Goal: Contribute content

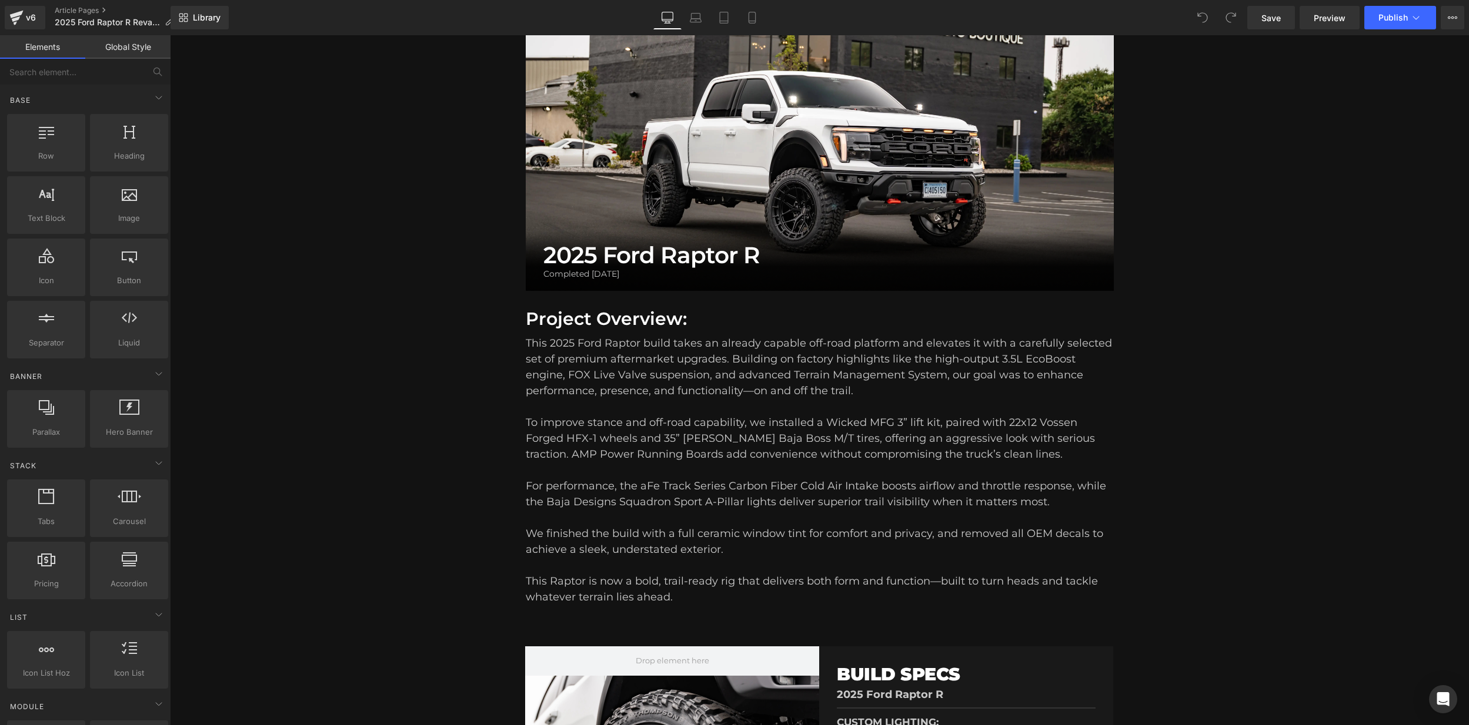
scroll to position [112, 0]
click at [930, 359] on div "This 2025 Ford Raptor build takes an already capable off-road platform and elev…" at bounding box center [820, 366] width 588 height 63
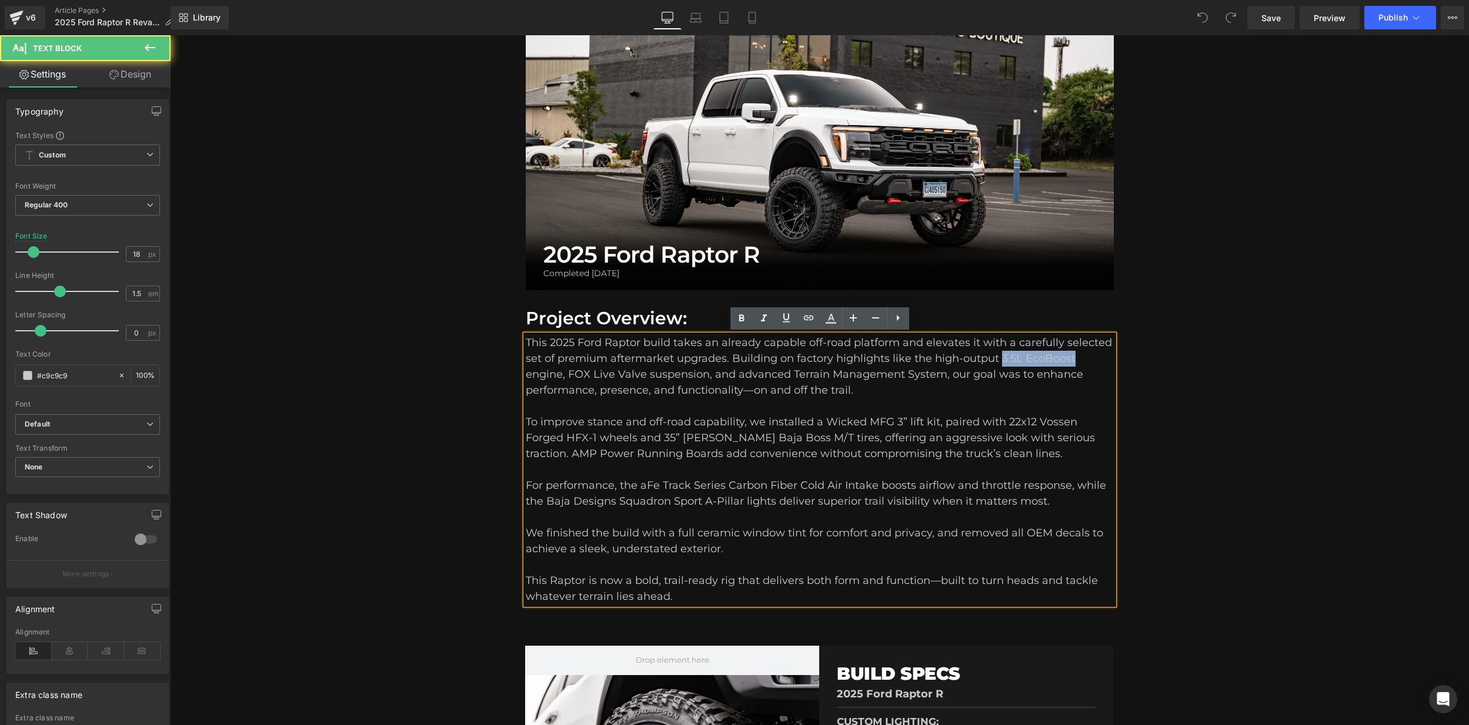
drag, startPoint x: 1075, startPoint y: 357, endPoint x: 1001, endPoint y: 364, distance: 75.0
click at [1001, 364] on div "This 2025 Ford Raptor build takes an already capable off-road platform and elev…" at bounding box center [820, 366] width 588 height 63
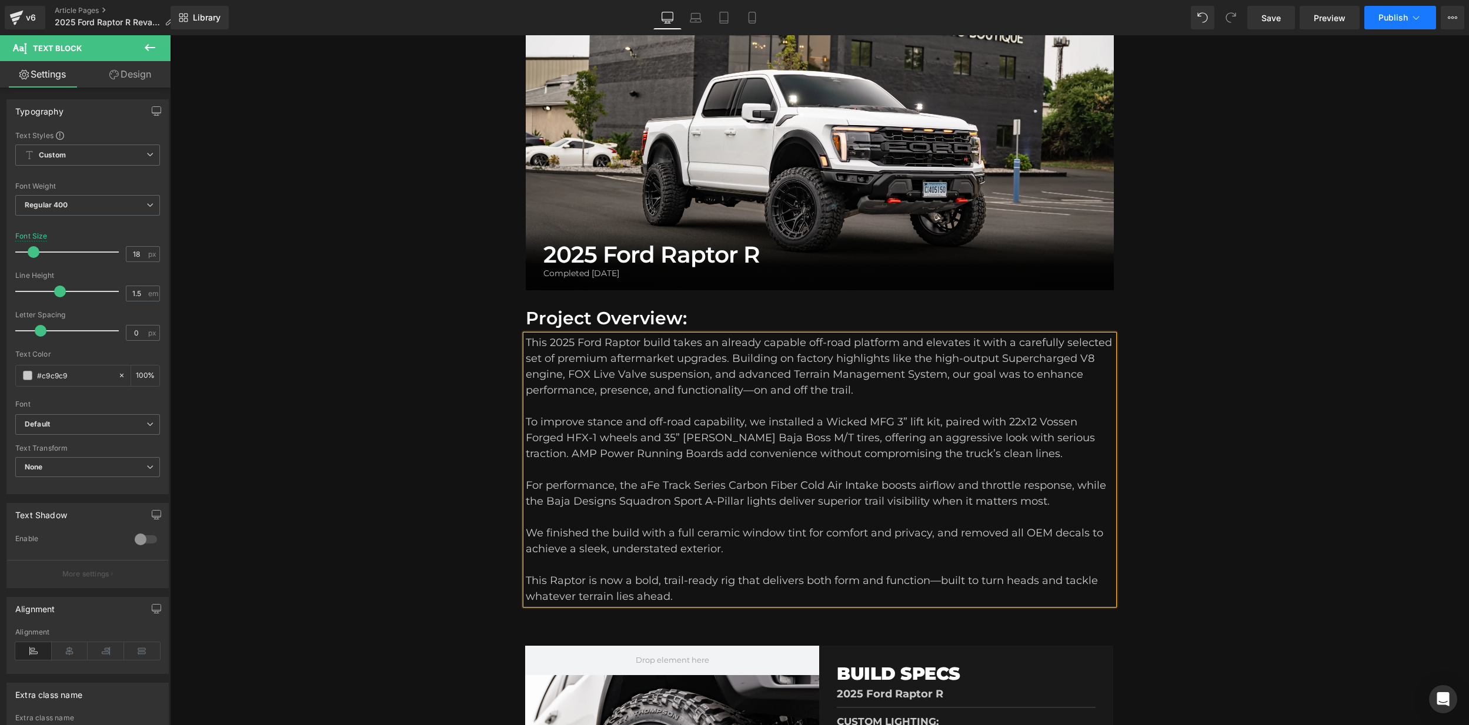
click at [1398, 15] on span "Publish" at bounding box center [1392, 17] width 29 height 9
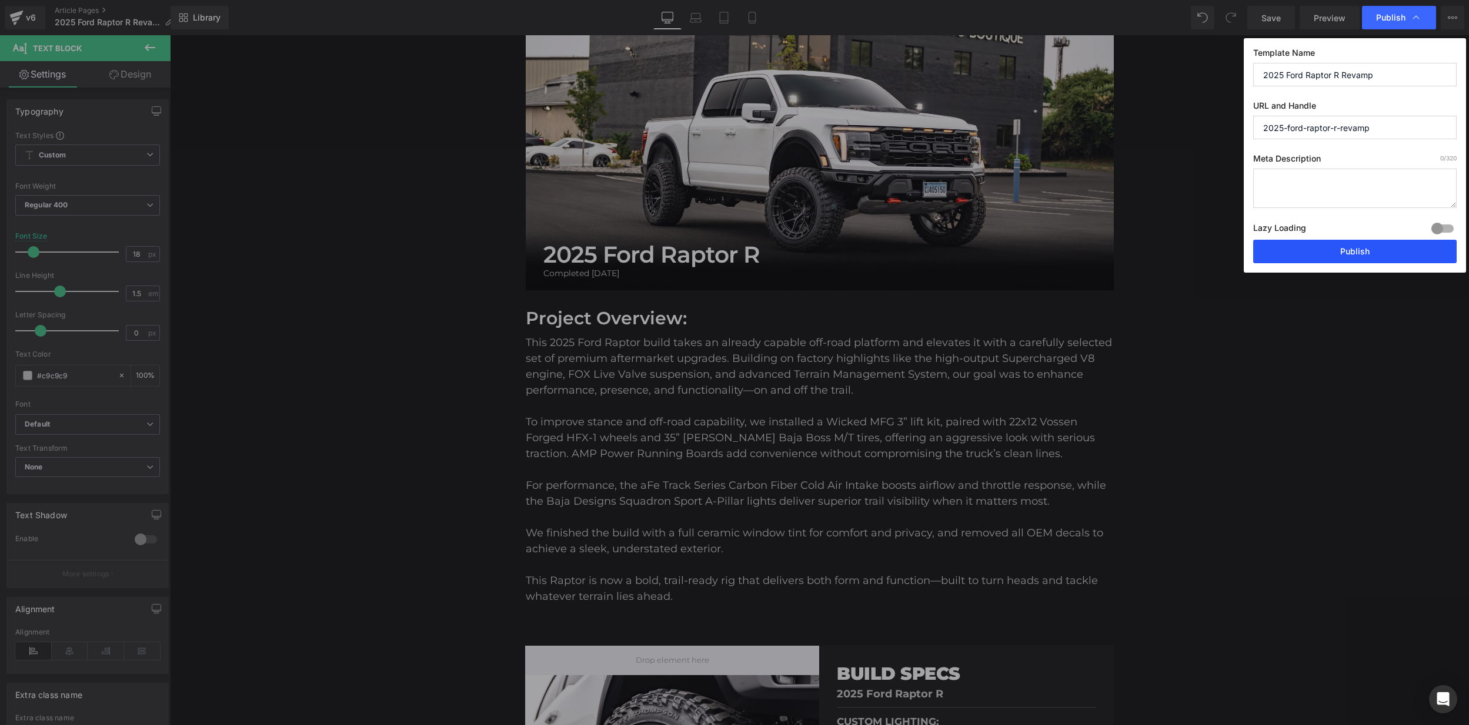
click at [1360, 252] on button "Publish" at bounding box center [1354, 252] width 203 height 24
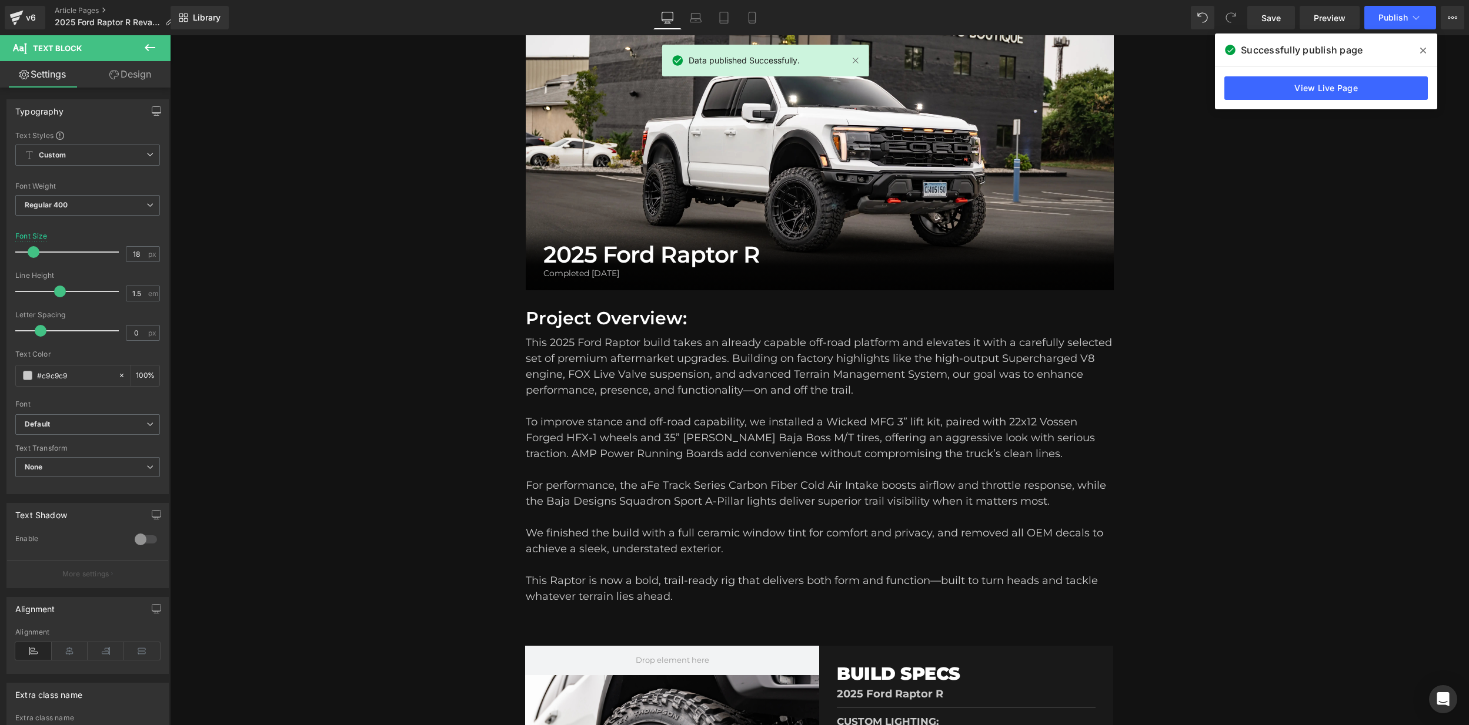
click at [1425, 51] on icon at bounding box center [1423, 50] width 6 height 9
